Goal: Navigation & Orientation: Find specific page/section

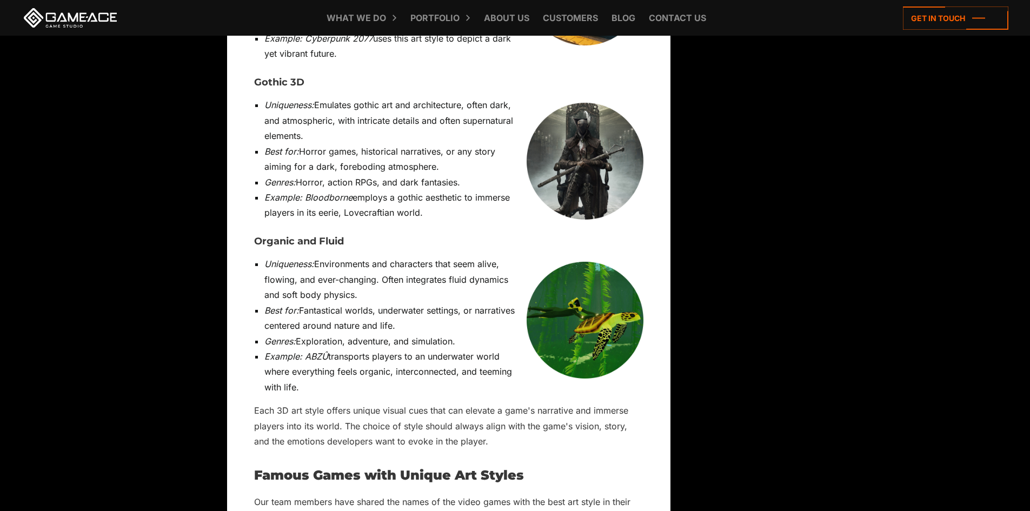
scroll to position [7804, 0]
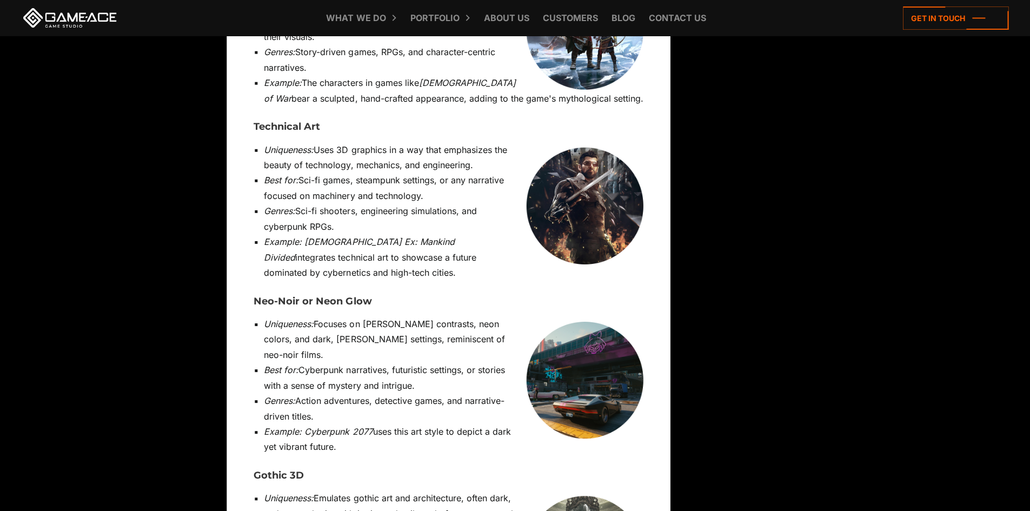
scroll to position [7411, 0]
